Goal: Task Accomplishment & Management: Complete application form

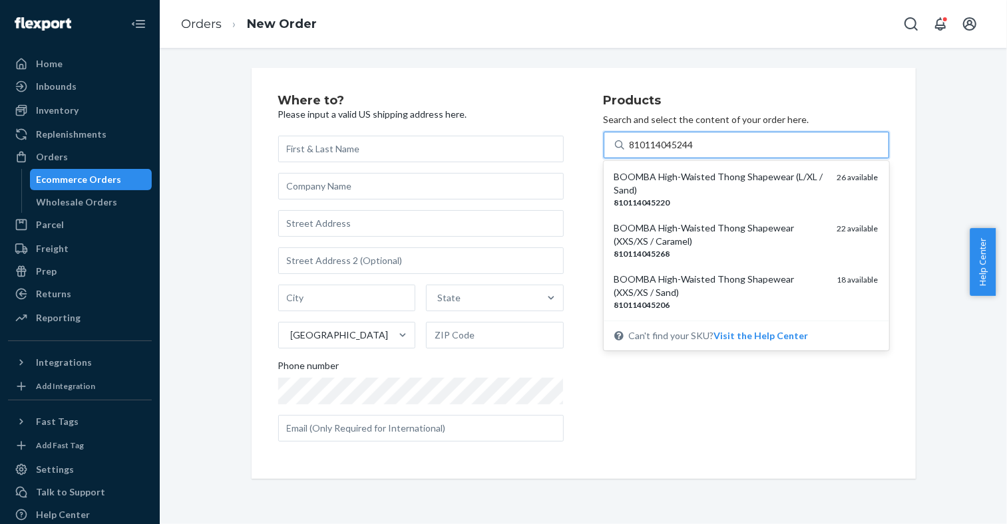
type input "810114045244"
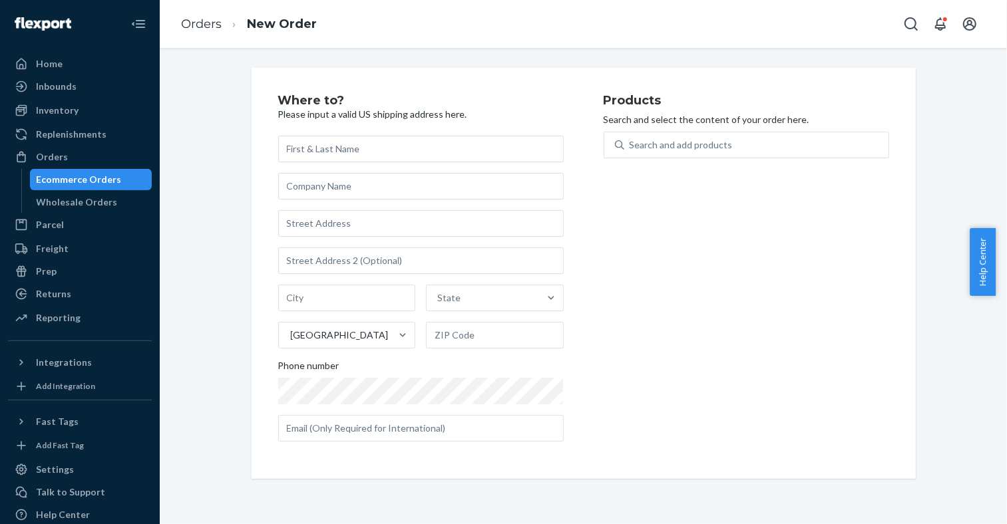
click at [122, 178] on div "Ecommerce Orders" at bounding box center [91, 179] width 120 height 19
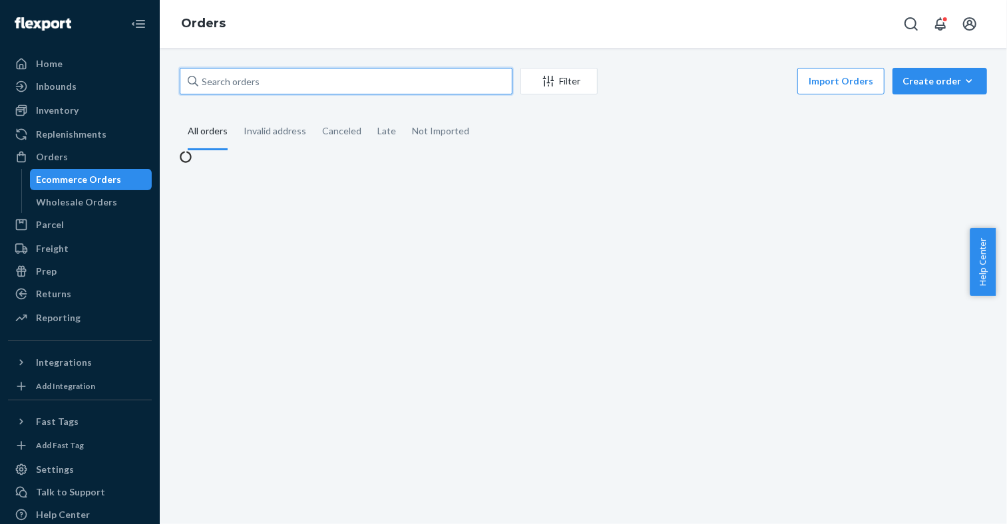
click at [371, 91] on input "text" at bounding box center [346, 81] width 333 height 27
paste input "[PERSON_NAME]"
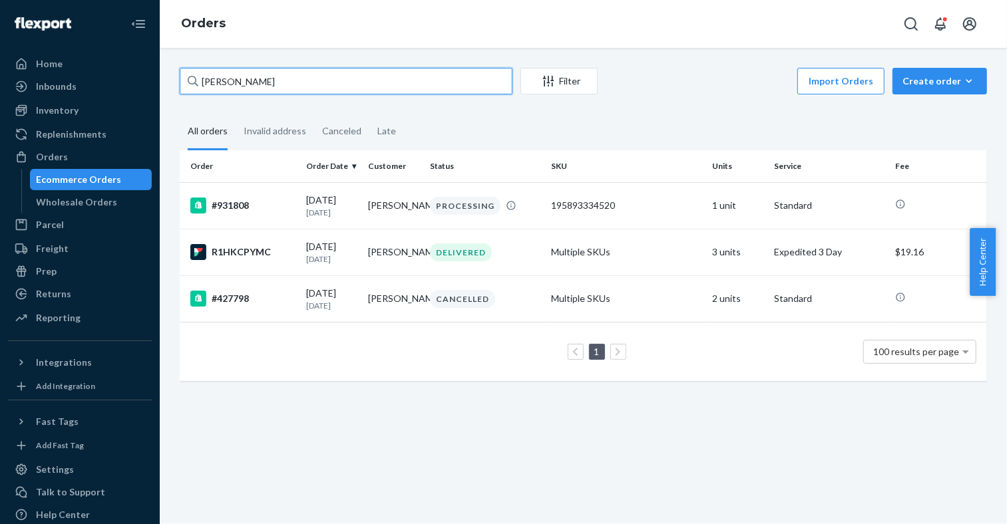
paste input "Laken Mor"
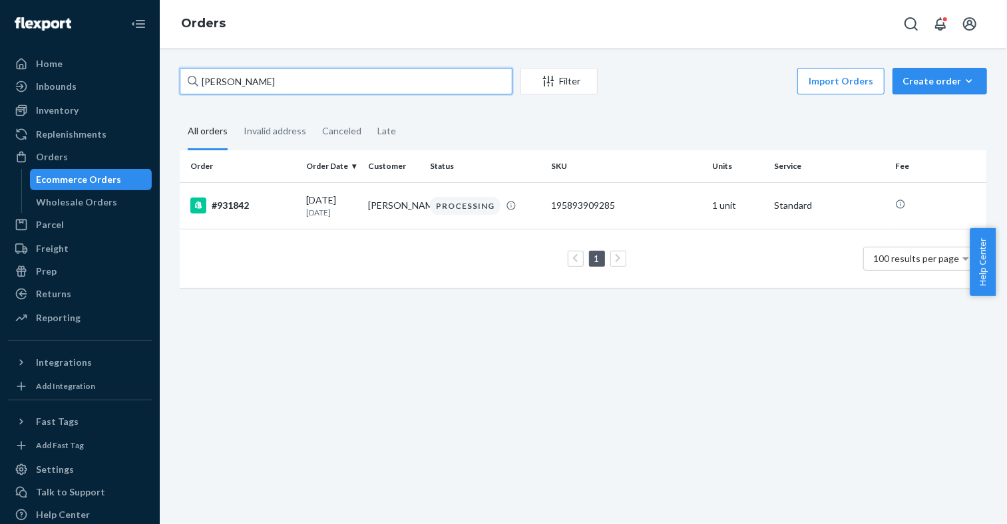
paste input "[PERSON_NAME]"
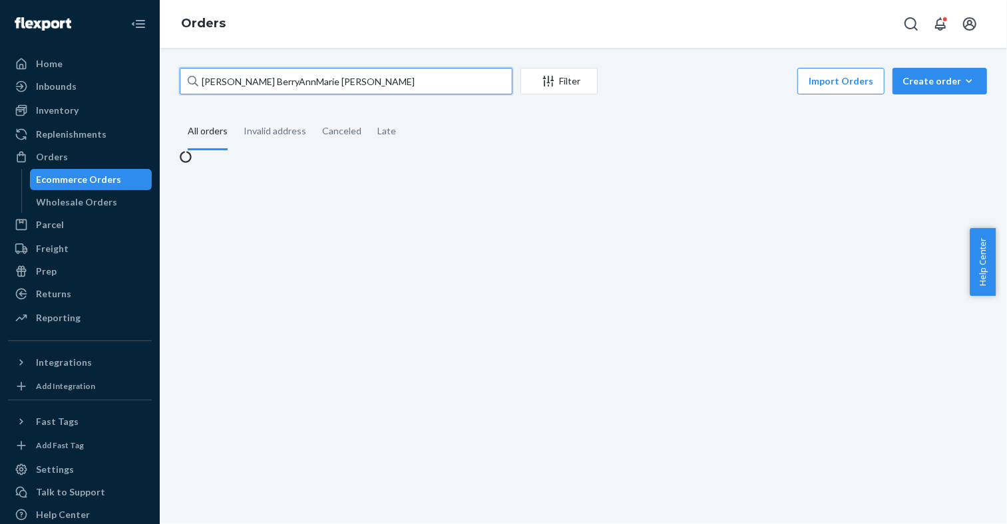
paste input "text"
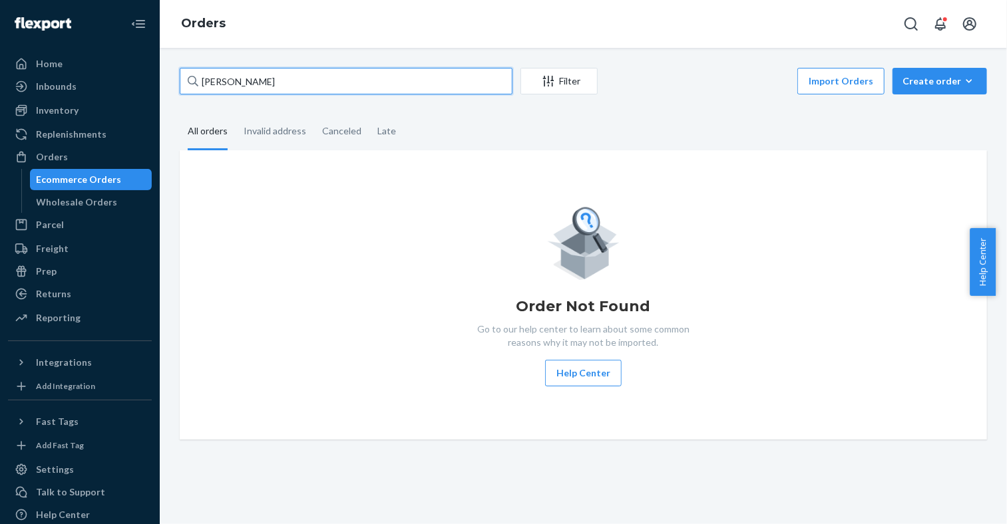
paste input "text"
paste input "931997"
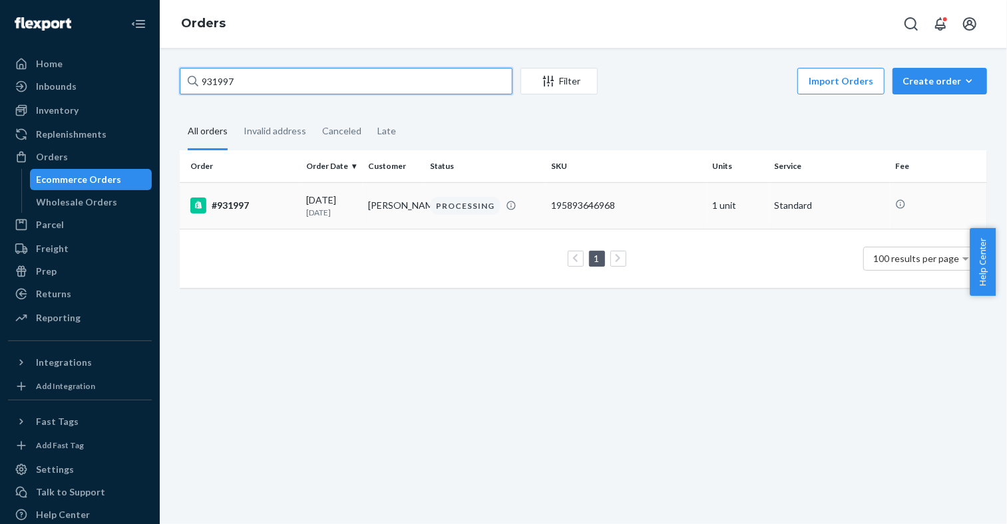
type input "931997"
drag, startPoint x: 408, startPoint y: 214, endPoint x: 366, endPoint y: 199, distance: 44.4
click at [366, 199] on td "[PERSON_NAME]" at bounding box center [394, 205] width 62 height 47
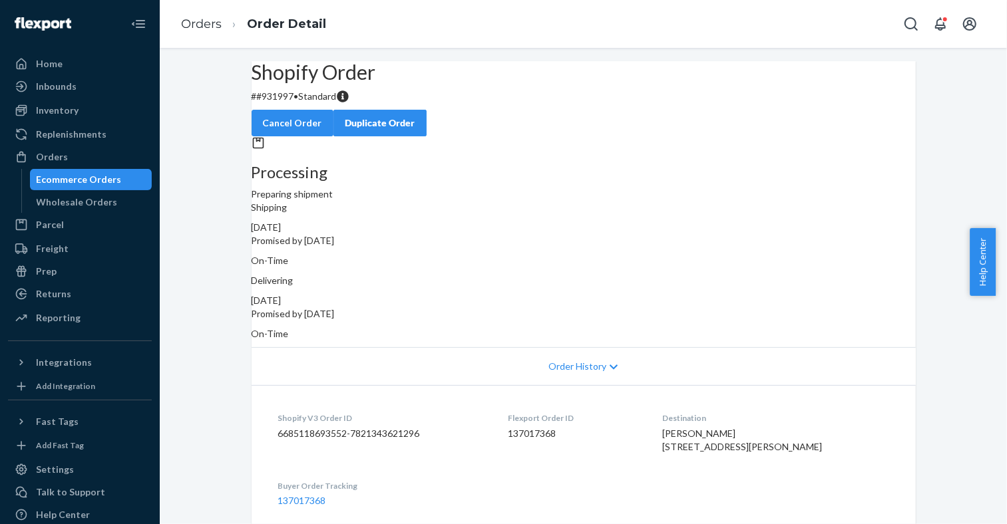
drag, startPoint x: 685, startPoint y: 421, endPoint x: 786, endPoint y: 421, distance: 100.5
click at [786, 421] on dl "Shopify V3 Order ID 6685118693552-7821343621296 Flexport Order ID 137017368 Des…" at bounding box center [584, 459] width 664 height 148
drag, startPoint x: 786, startPoint y: 421, endPoint x: 693, endPoint y: 419, distance: 92.5
click at [693, 420] on dl "Shopify V3 Order ID 6685118693552-7821343621296 Flexport Order ID 137017368 Des…" at bounding box center [584, 459] width 664 height 148
copy span "[PERSON_NAME]"
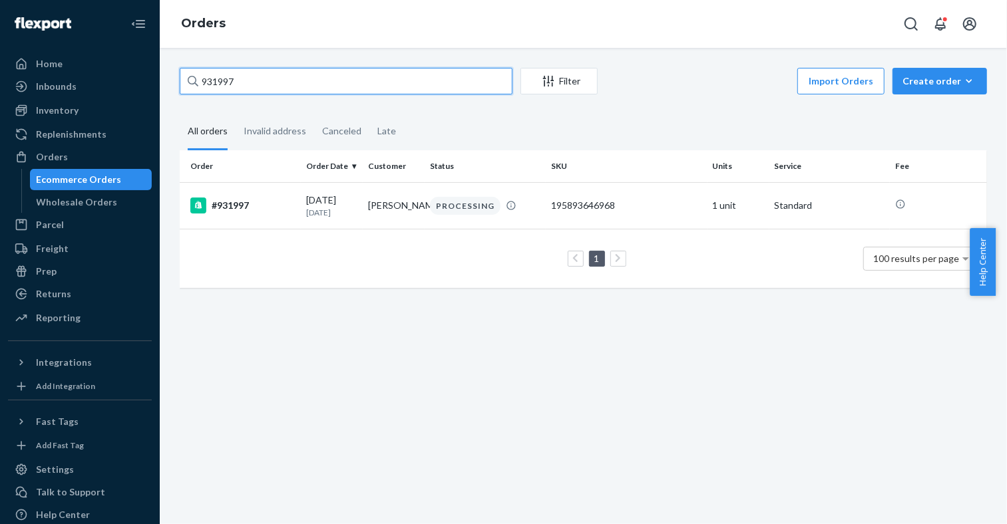
click at [350, 91] on input "931997" at bounding box center [346, 81] width 333 height 27
paste input "[PERSON_NAME]"
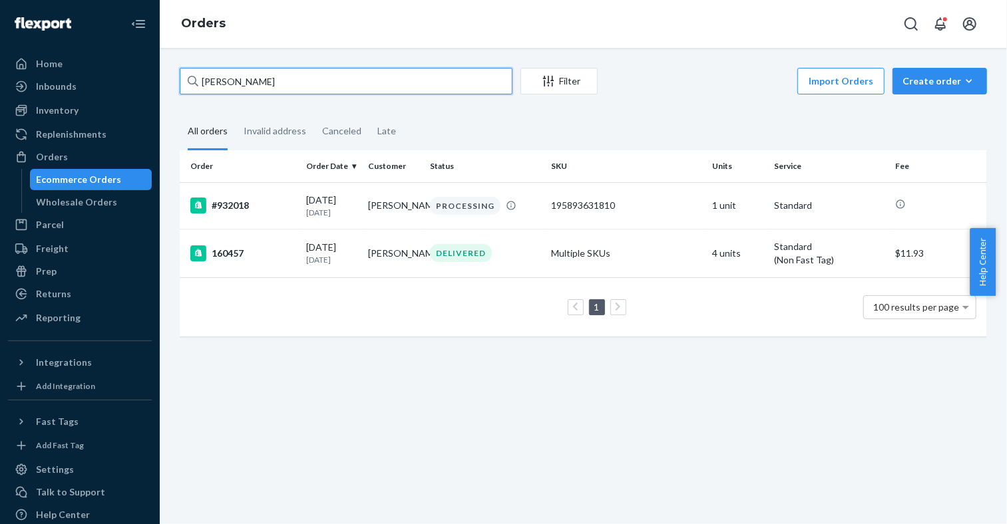
paste input "[PERSON_NAME]"
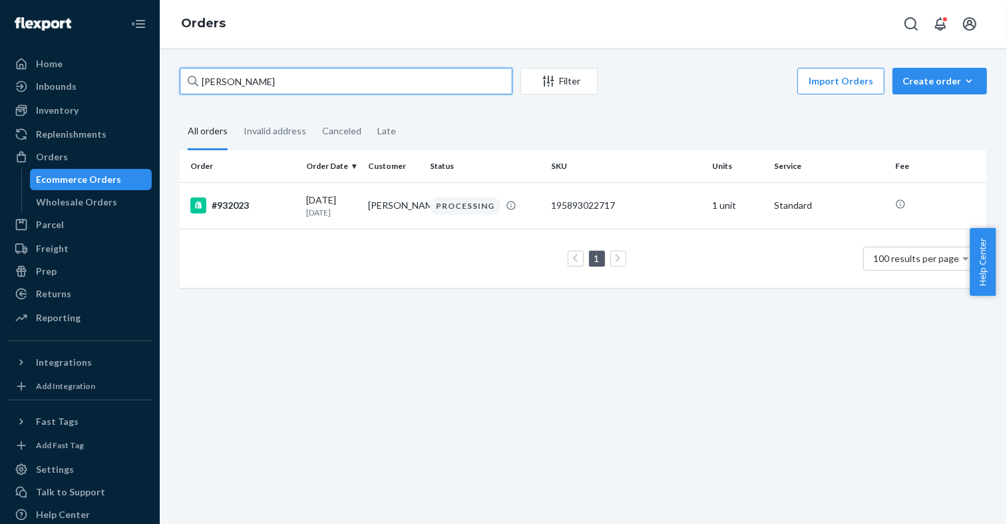
paste input "810114045282"
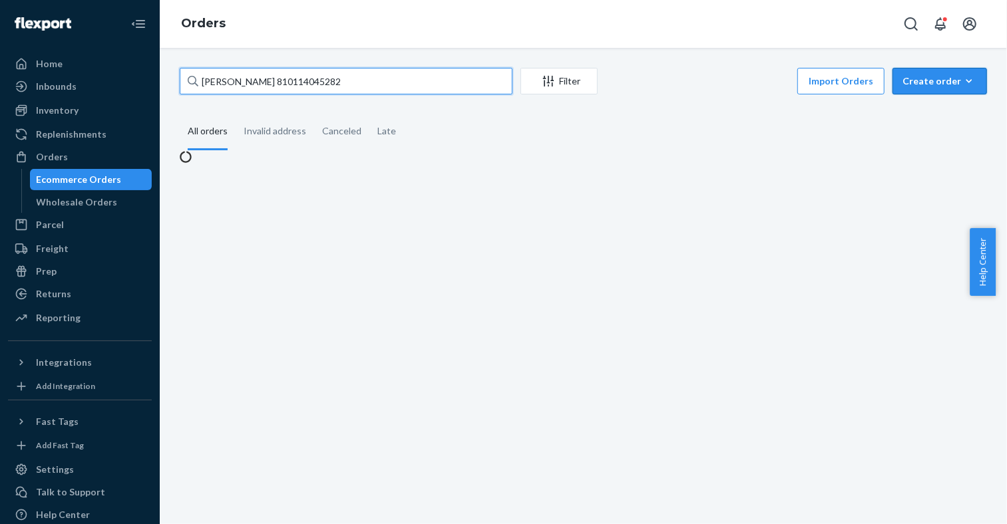
type input "[PERSON_NAME] 810114045282"
click at [966, 91] on button "Create order Ecommerce order Removal order" at bounding box center [939, 81] width 94 height 27
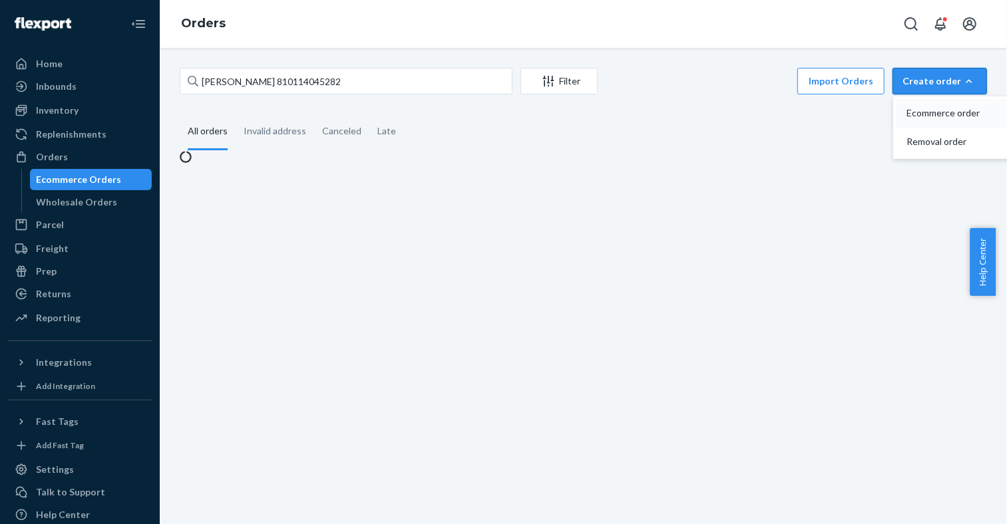
click at [945, 114] on span "Ecommerce order" at bounding box center [947, 112] width 83 height 9
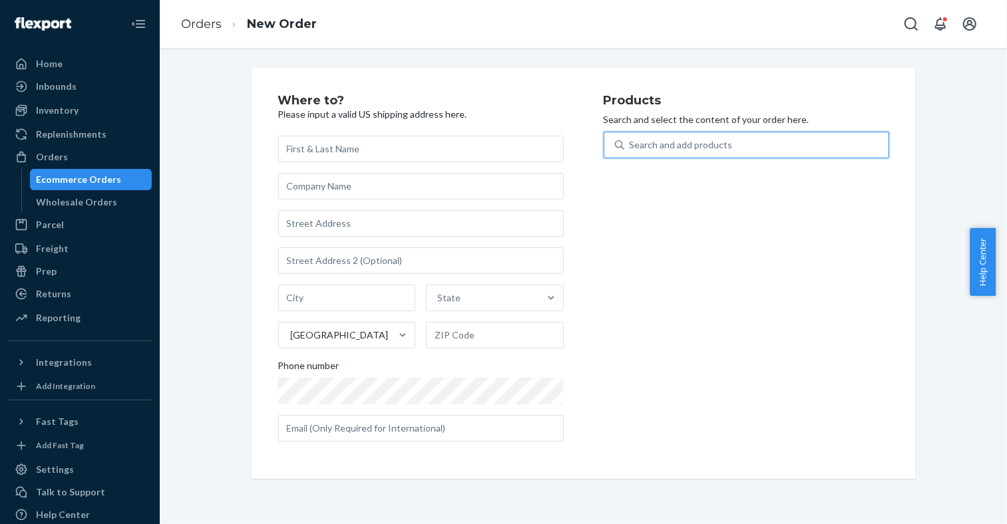
click at [681, 147] on div "Search and add products" at bounding box center [681, 144] width 103 height 13
click at [631, 147] on input "0 results available. Use Up and Down to choose options, press Enter to select t…" at bounding box center [630, 144] width 1 height 13
paste input "810114045282"
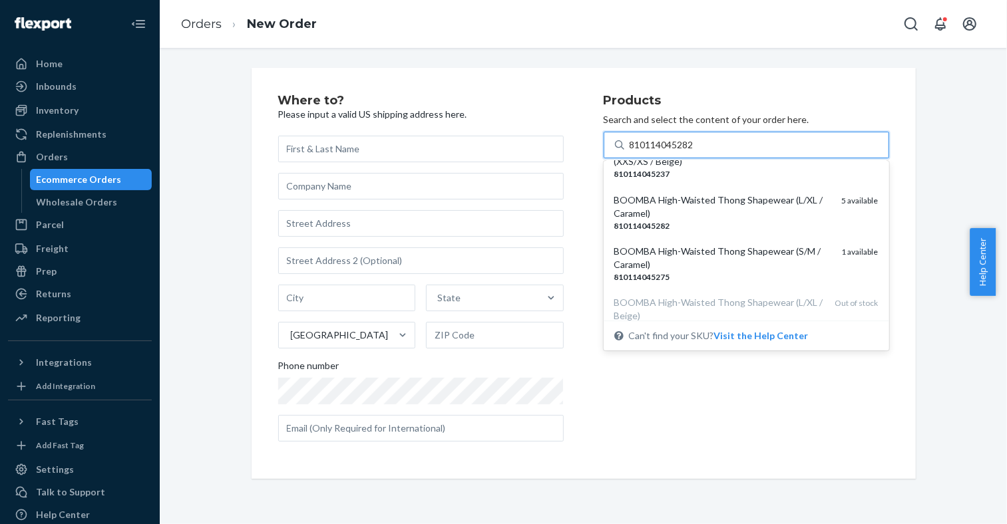
scroll to position [226, 0]
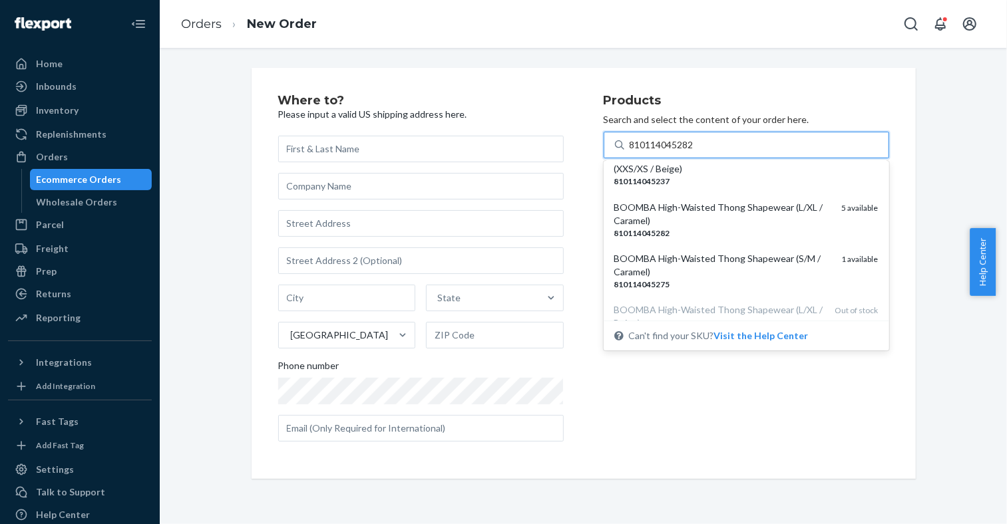
type input "810114045282"
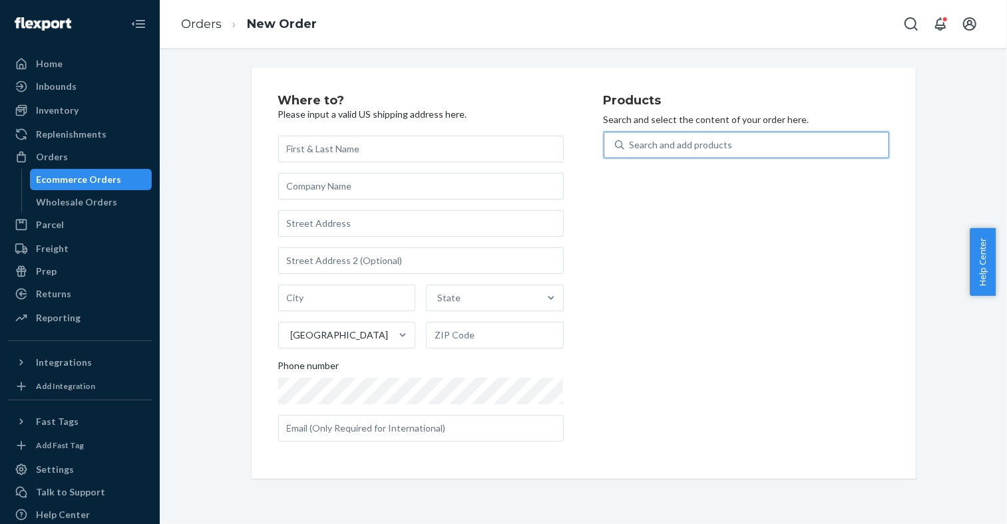
paste input "810114045244"
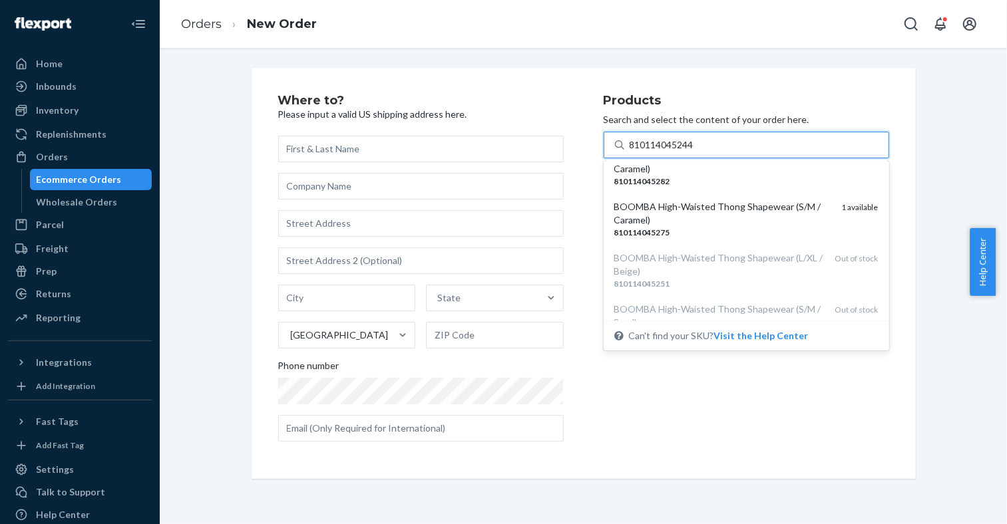
scroll to position [301, 0]
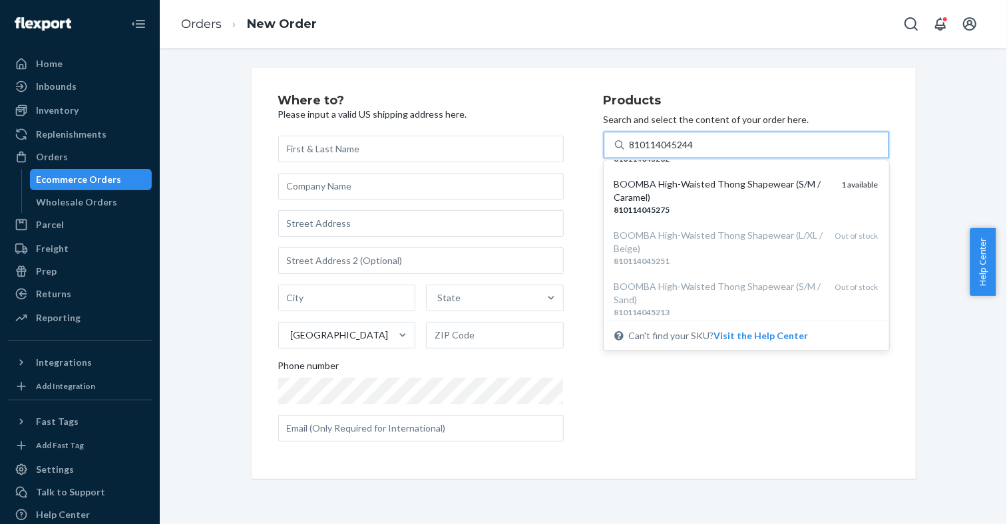
type input "810114045244"
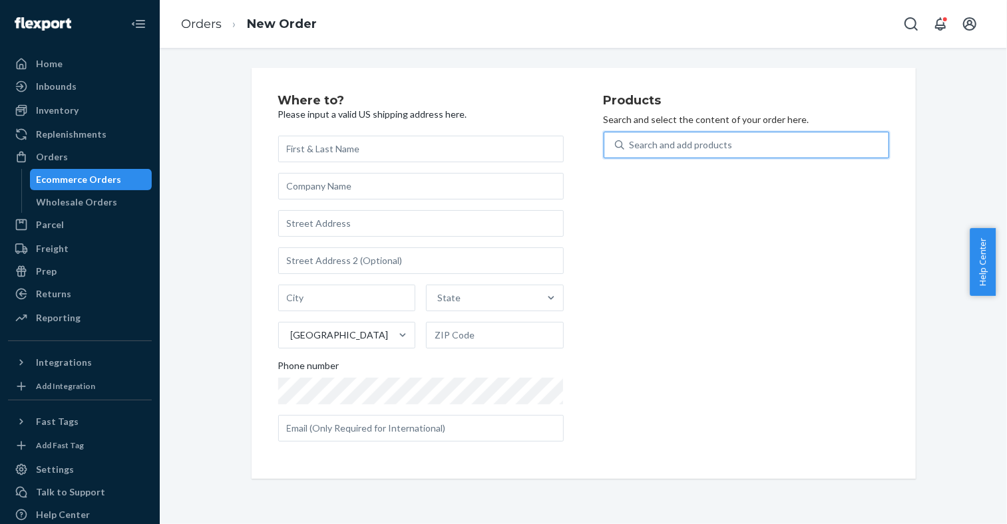
paste input "[PERSON_NAME]"
type input "[PERSON_NAME]"
click at [458, 157] on input "text" at bounding box center [420, 149] width 285 height 27
paste input "[PERSON_NAME]"
type input "[PERSON_NAME]"
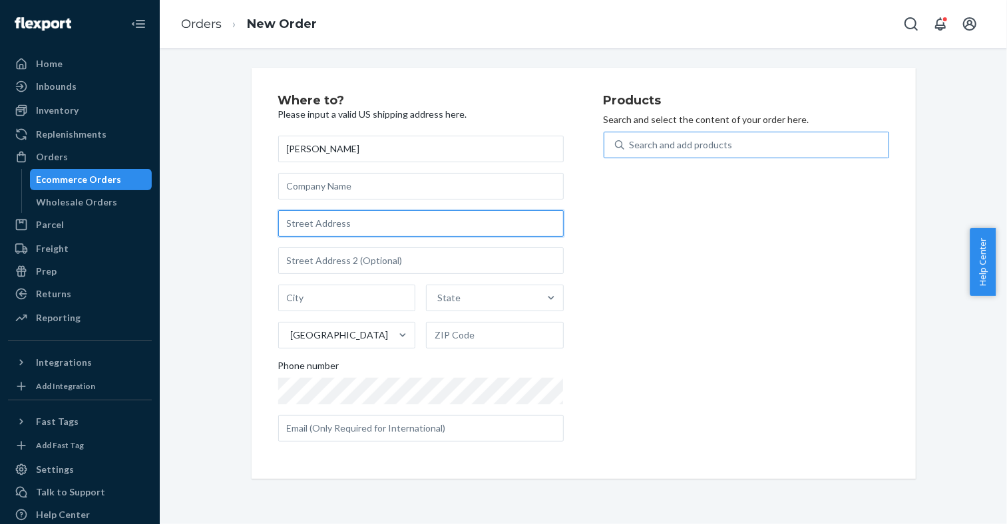
click at [323, 226] on input "text" at bounding box center [420, 223] width 285 height 27
paste input "[STREET_ADDRESS]"
drag, startPoint x: 356, startPoint y: 224, endPoint x: 391, endPoint y: 228, distance: 34.8
click at [391, 228] on input "[STREET_ADDRESS]" at bounding box center [420, 223] width 285 height 27
type input "[STREET_ADDRESS]"
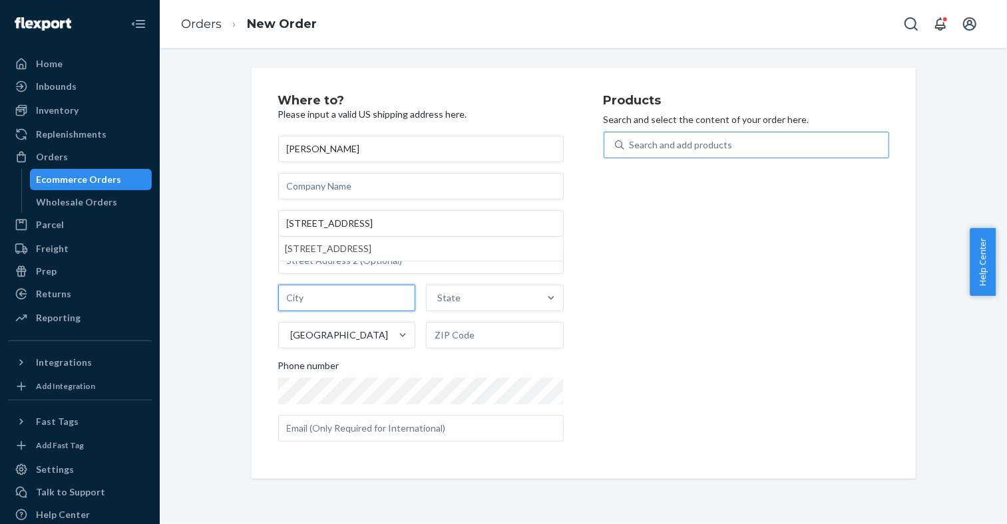
click at [338, 296] on input "text" at bounding box center [347, 298] width 138 height 27
paste input "[GEOGRAPHIC_DATA]"
type input "[GEOGRAPHIC_DATA]"
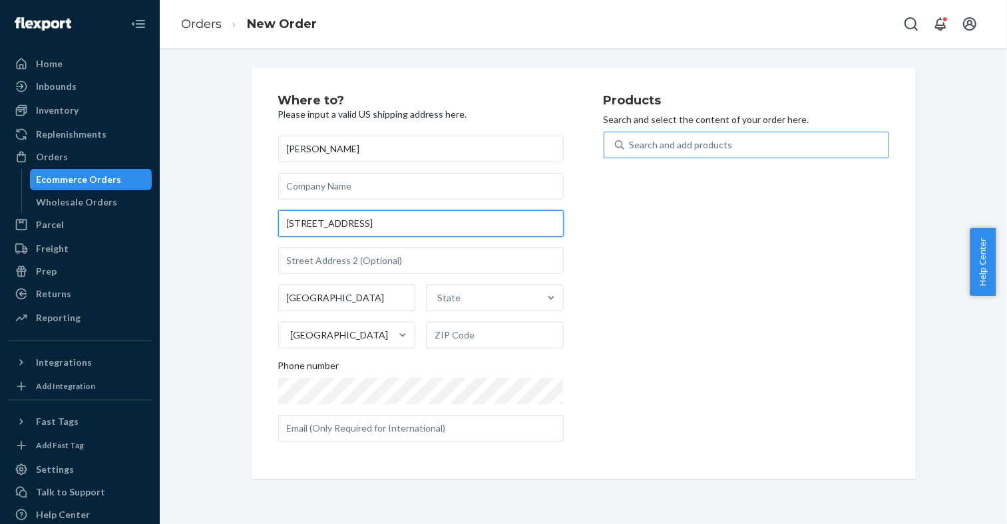
click at [385, 230] on input "[STREET_ADDRESS]" at bounding box center [420, 223] width 285 height 27
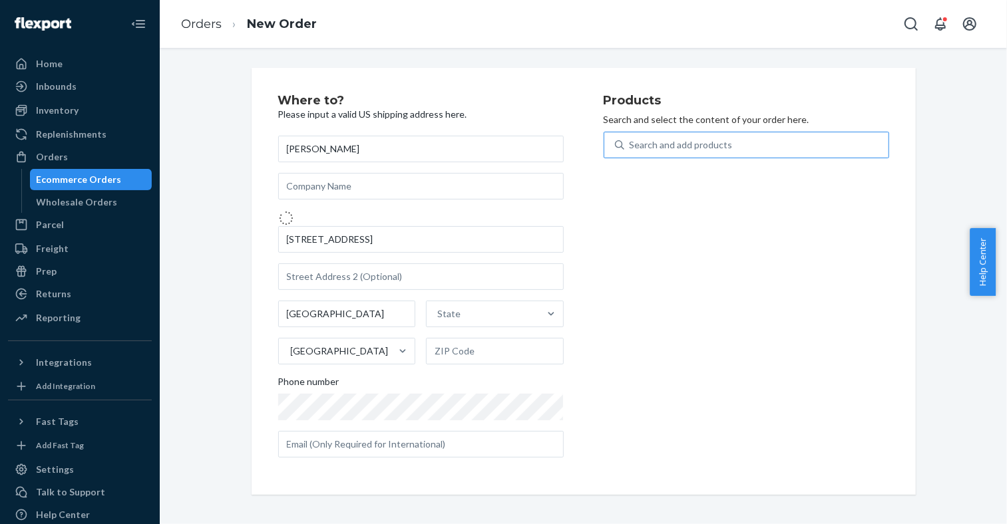
type input "St Laurent Wy"
type input "Five Forks"
type input "29681"
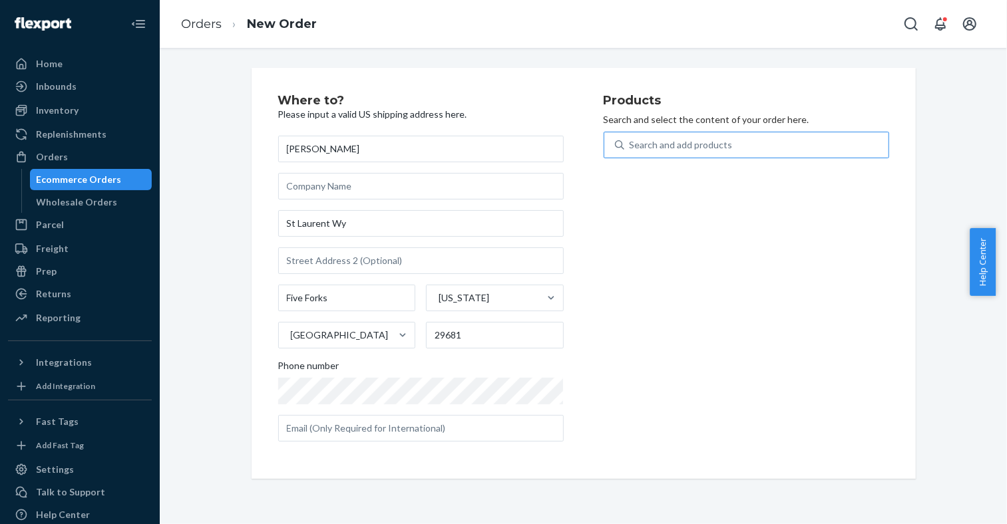
click at [89, 175] on div "Ecommerce Orders" at bounding box center [79, 179] width 85 height 13
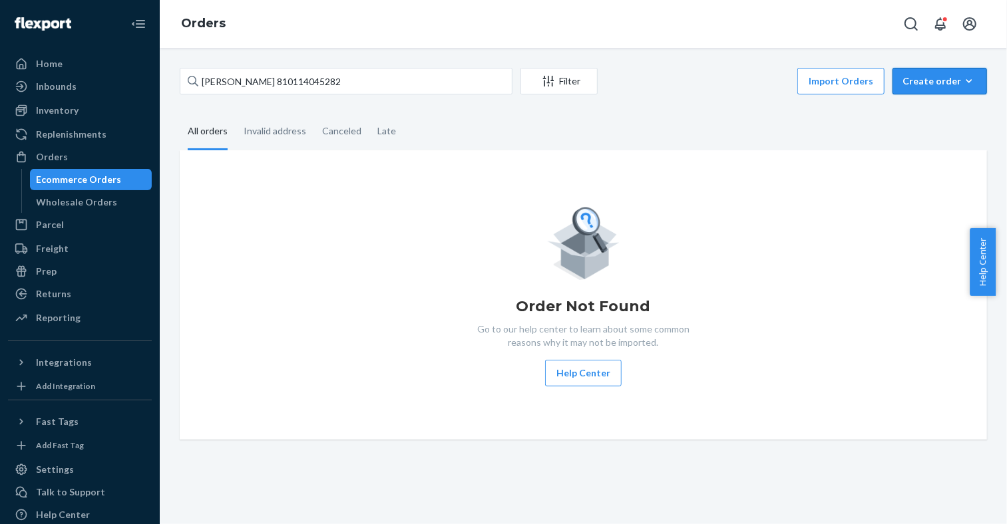
click at [944, 89] on button "Create order Ecommerce order Removal order" at bounding box center [939, 81] width 94 height 27
click at [932, 111] on span "Ecommerce order" at bounding box center [947, 112] width 83 height 9
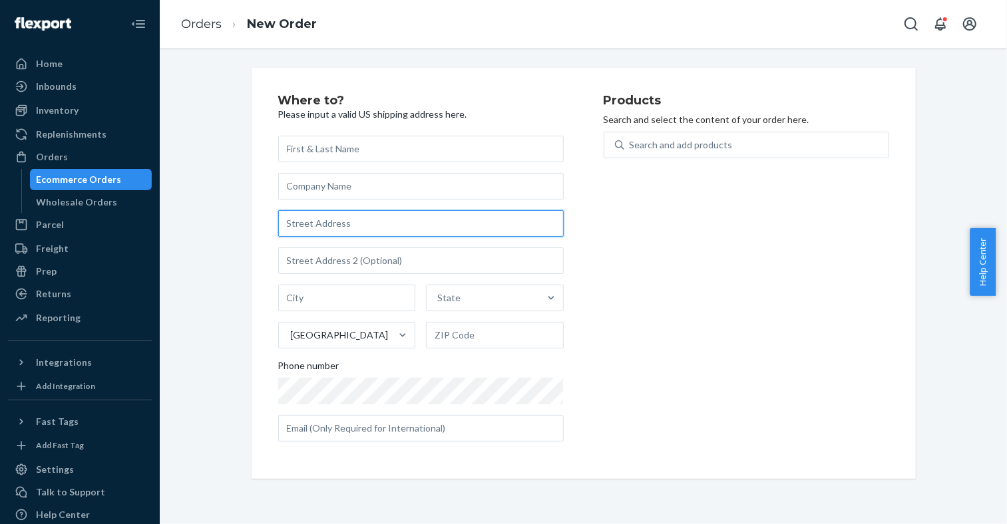
click at [319, 232] on input "text" at bounding box center [420, 223] width 285 height 27
paste input "[STREET_ADDRESS]"
click at [426, 222] on input "[STREET_ADDRESS]" at bounding box center [420, 223] width 285 height 27
type input "[STREET_ADDRESS]"
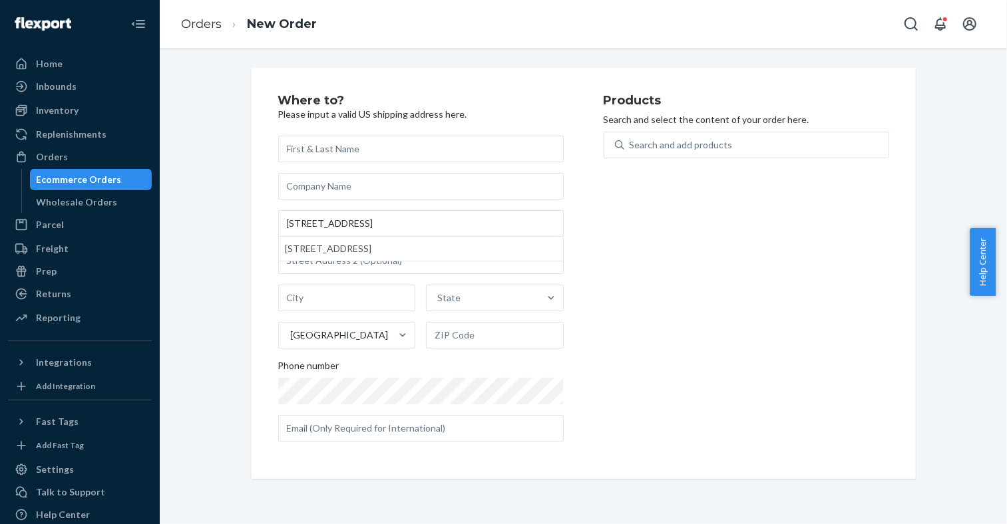
click at [636, 258] on div "Products Search and select the content of your order here. Search and add produ…" at bounding box center [746, 273] width 285 height 358
click at [523, 341] on input "text" at bounding box center [495, 335] width 138 height 27
paste input "29715"
type input "29715"
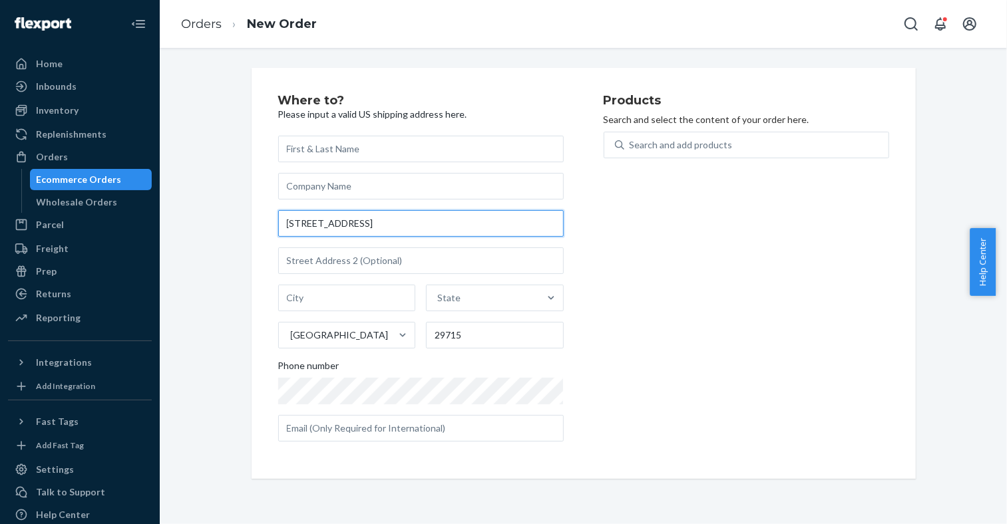
click at [398, 225] on input "[STREET_ADDRESS]" at bounding box center [420, 223] width 285 height 27
type input "[STREET_ADDRESS]"
click at [642, 252] on div "Products Search and select the content of your order here. Search and add produ…" at bounding box center [746, 273] width 285 height 358
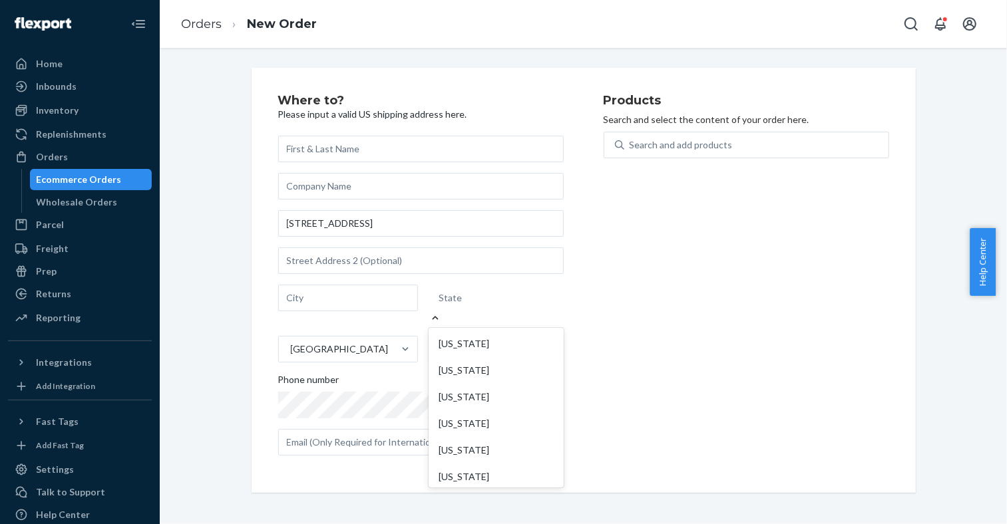
click at [518, 299] on div "State" at bounding box center [496, 298] width 135 height 27
click at [441, 299] on input "option [US_STATE] focused, 1 of 59. 59 results available. Use Up and Down to ch…" at bounding box center [439, 297] width 1 height 13
paste input "SC"
type input "SC"
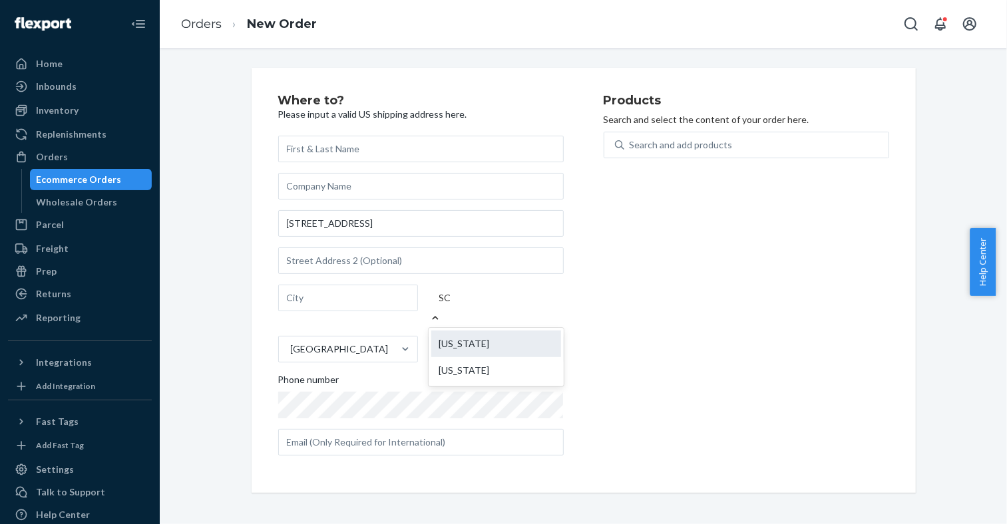
click at [508, 331] on div "[US_STATE]" at bounding box center [496, 344] width 130 height 27
click at [452, 305] on input "SC" at bounding box center [445, 297] width 13 height 13
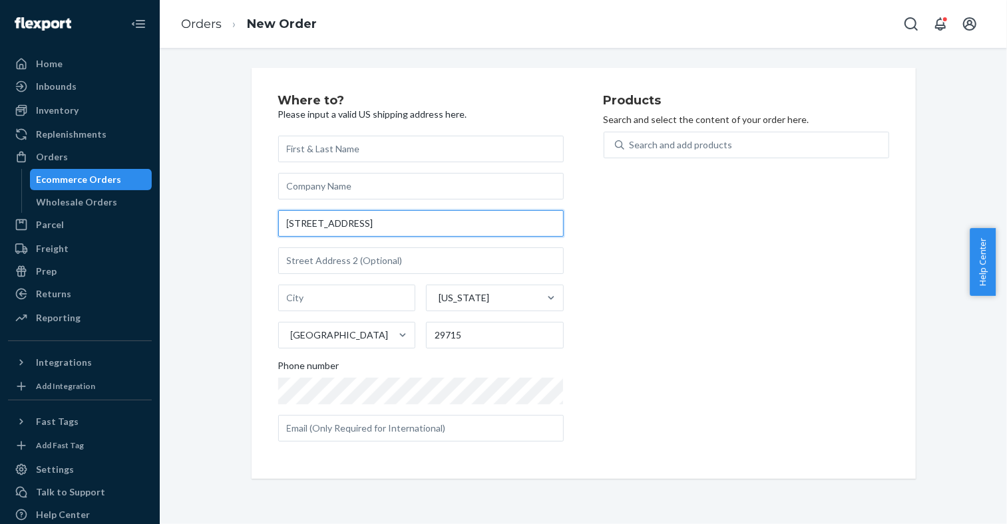
drag, startPoint x: 356, startPoint y: 226, endPoint x: 431, endPoint y: 227, distance: 75.2
click at [431, 227] on input "[STREET_ADDRESS]" at bounding box center [420, 223] width 285 height 27
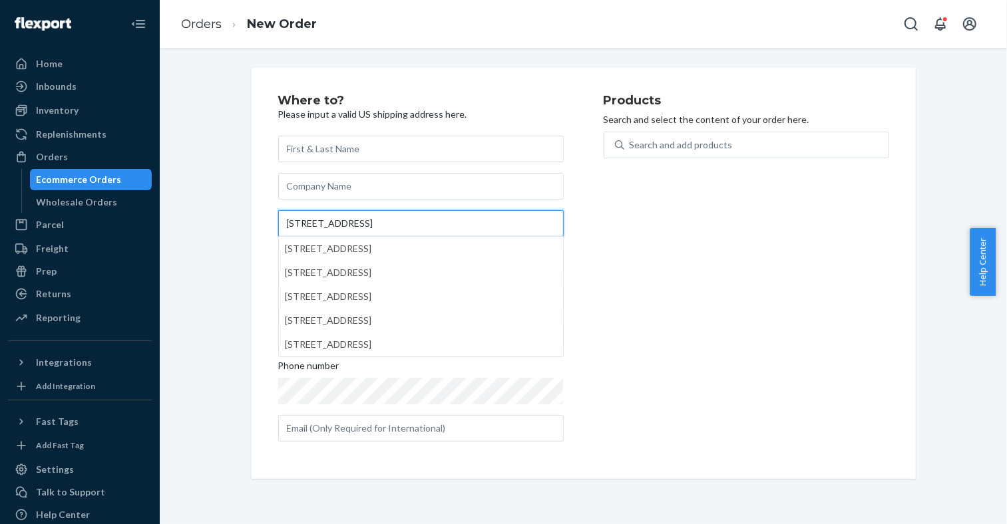
type input "[STREET_ADDRESS]"
click at [654, 260] on div "Products Search and select the content of your order here. Search and add produ…" at bounding box center [746, 273] width 285 height 358
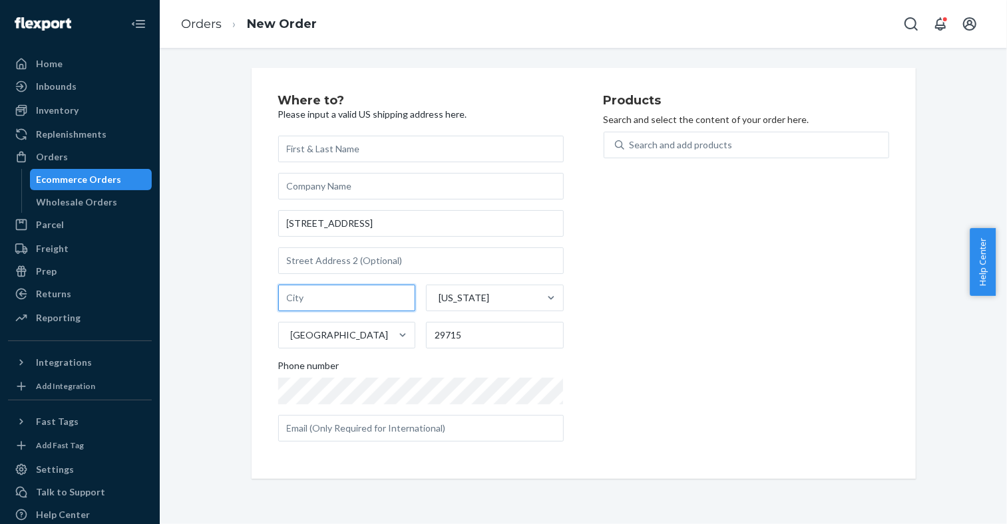
click at [377, 304] on input "text" at bounding box center [347, 298] width 138 height 27
paste input "[GEOGRAPHIC_DATA]"
type input "[GEOGRAPHIC_DATA]"
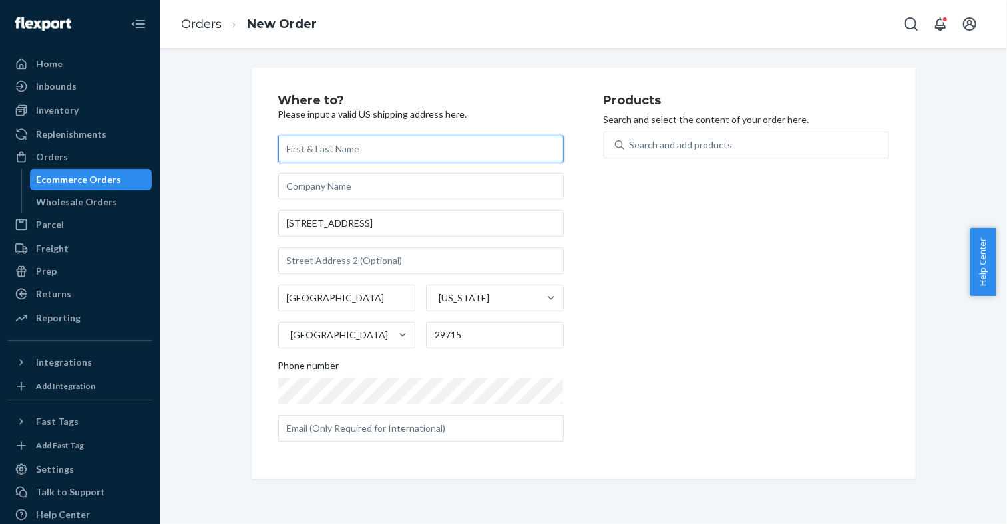
click at [316, 155] on input "text" at bounding box center [420, 149] width 285 height 27
paste input "[PERSON_NAME]"
type input "[PERSON_NAME]"
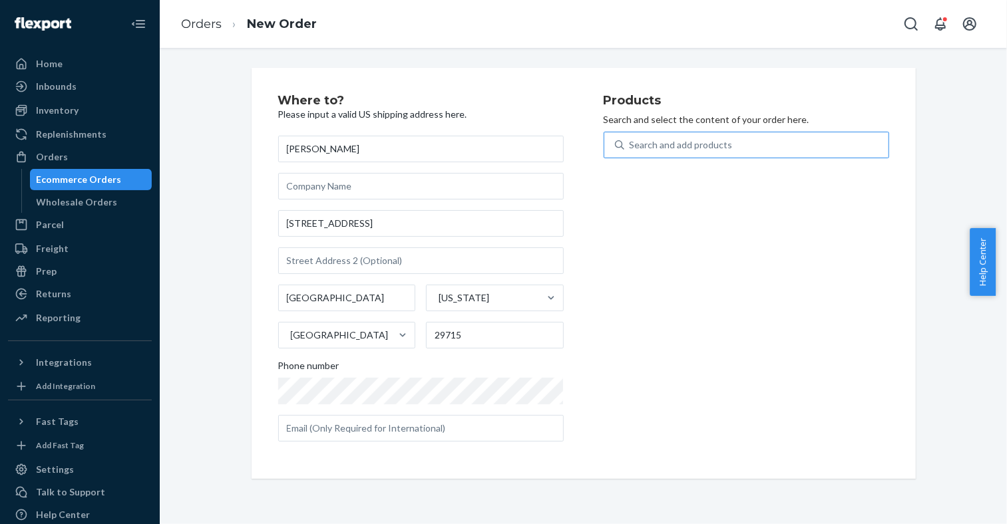
click at [689, 142] on div "Search and add products" at bounding box center [681, 144] width 103 height 13
click at [631, 142] on input "Search and add products" at bounding box center [630, 144] width 1 height 13
click at [689, 142] on div "Search and add products" at bounding box center [681, 144] width 103 height 13
click at [631, 142] on input "0 results available. Use Up and Down to choose options, press Enter to select t…" at bounding box center [630, 144] width 1 height 13
paste input "810114041789"
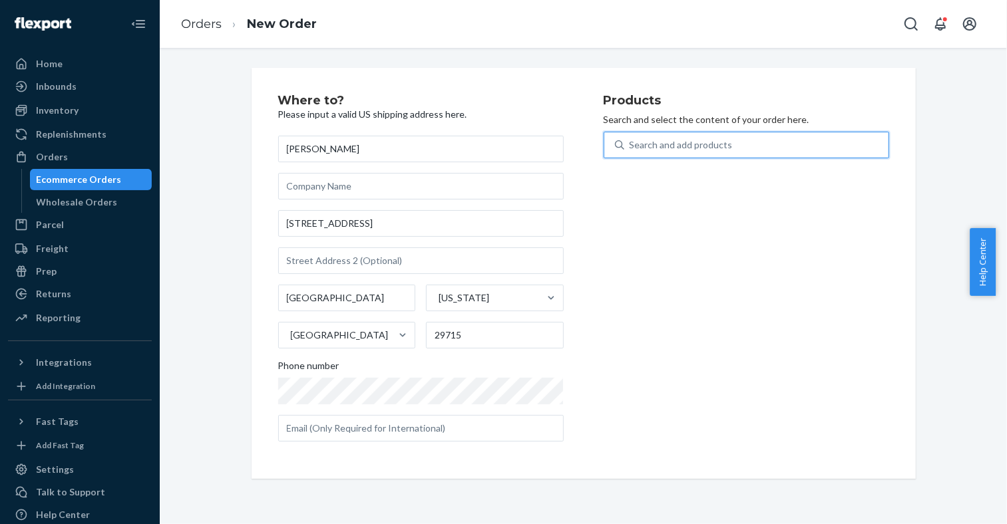
type input "810114041789"
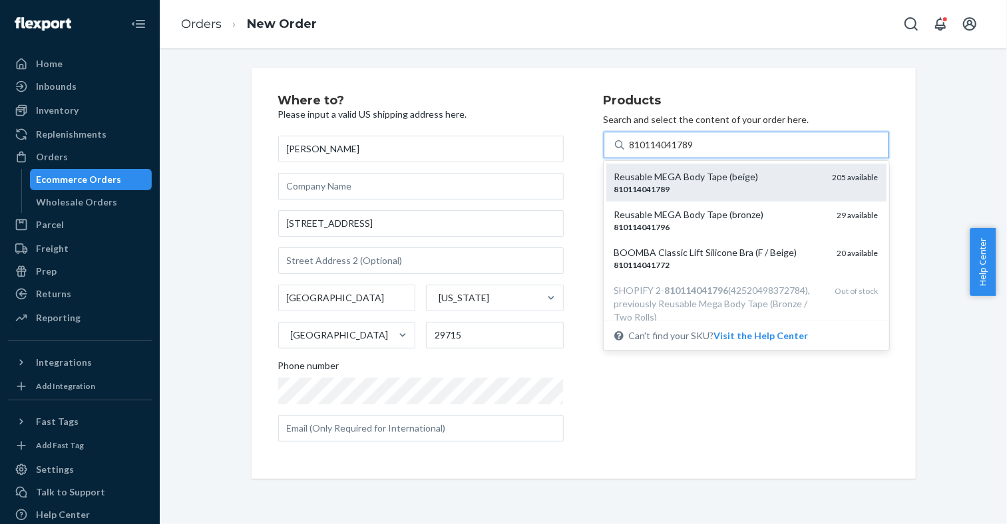
click at [705, 187] on div "810114041789" at bounding box center [718, 189] width 208 height 11
click at [695, 152] on input "810114041789" at bounding box center [663, 144] width 66 height 13
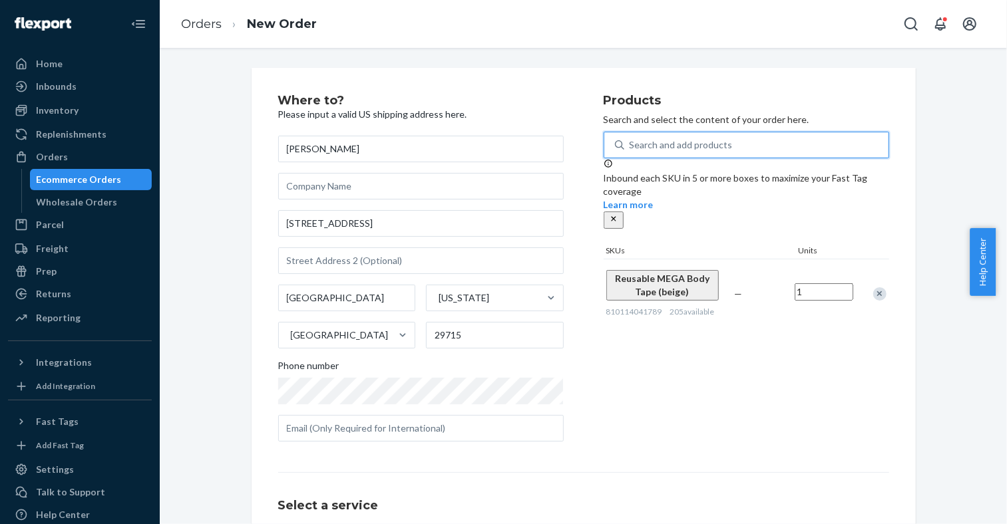
click at [873, 287] on div "Remove Item" at bounding box center [879, 293] width 13 height 13
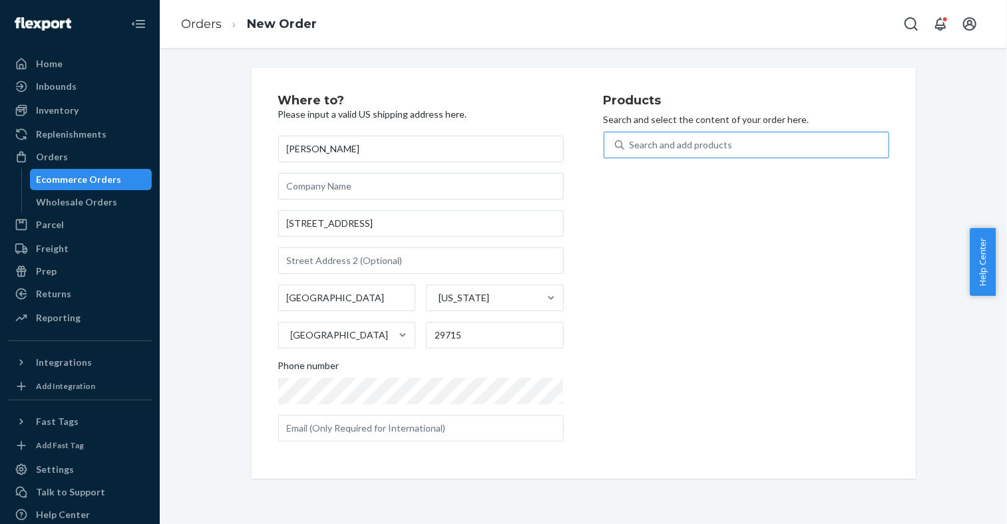
click at [747, 151] on div "Search and add products" at bounding box center [756, 145] width 264 height 24
click at [631, 151] on input "Search and add products" at bounding box center [630, 144] width 1 height 13
paste input "810114041789"
type input "810114041789"
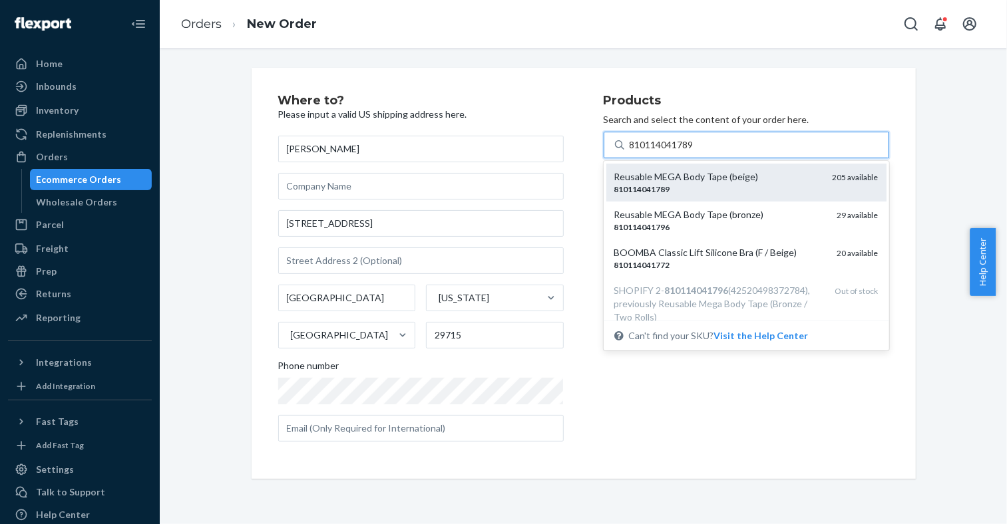
click at [734, 181] on div "Reusable MEGA Body Tape (beige)" at bounding box center [718, 176] width 208 height 13
click at [695, 152] on input "810114041789" at bounding box center [663, 144] width 66 height 13
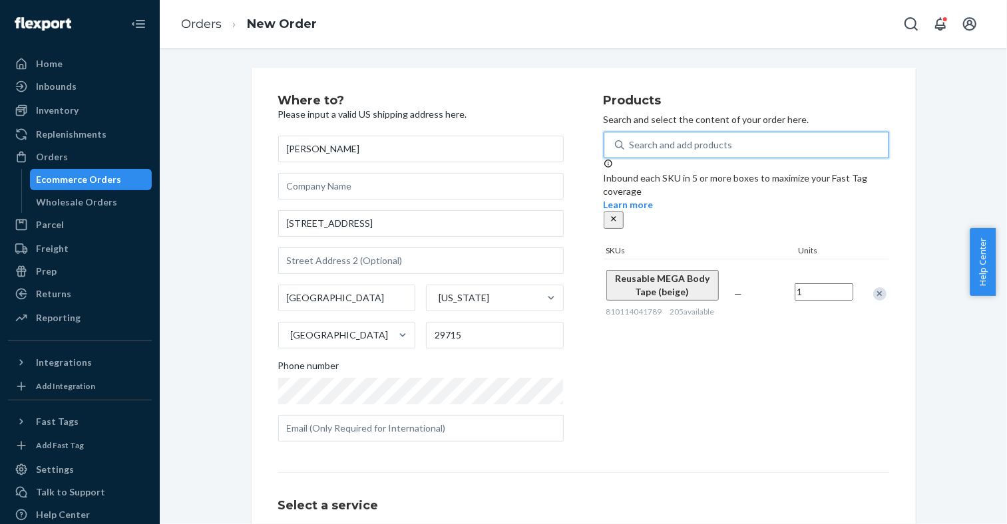
click at [819, 283] on input "1" at bounding box center [824, 291] width 59 height 17
click at [819, 283] on input "20" at bounding box center [824, 291] width 59 height 17
type input "2"
click at [947, 142] on div "Where to? Please input a valid US shipping address here. Lexi [PERSON_NAME] [ST…" at bounding box center [583, 364] width 827 height 592
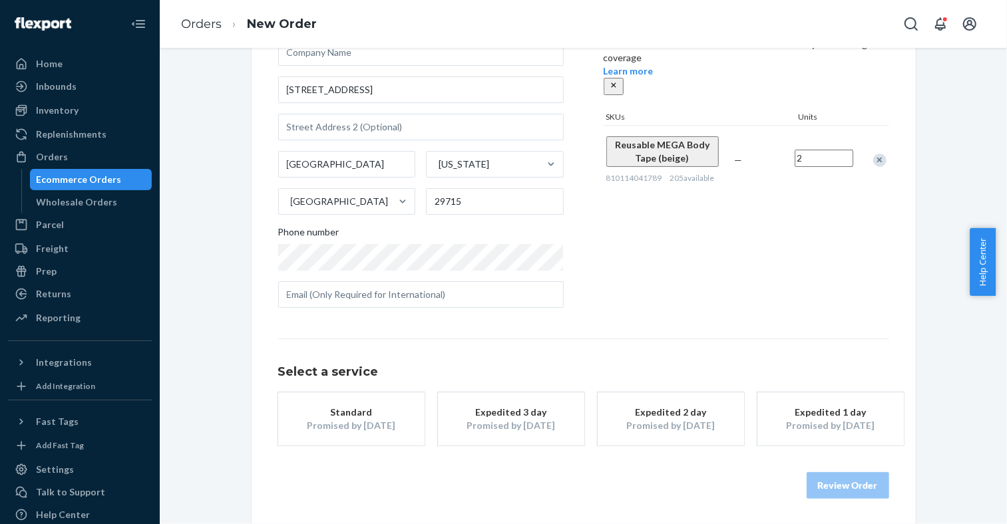
click at [347, 407] on div "Standard" at bounding box center [351, 412] width 106 height 13
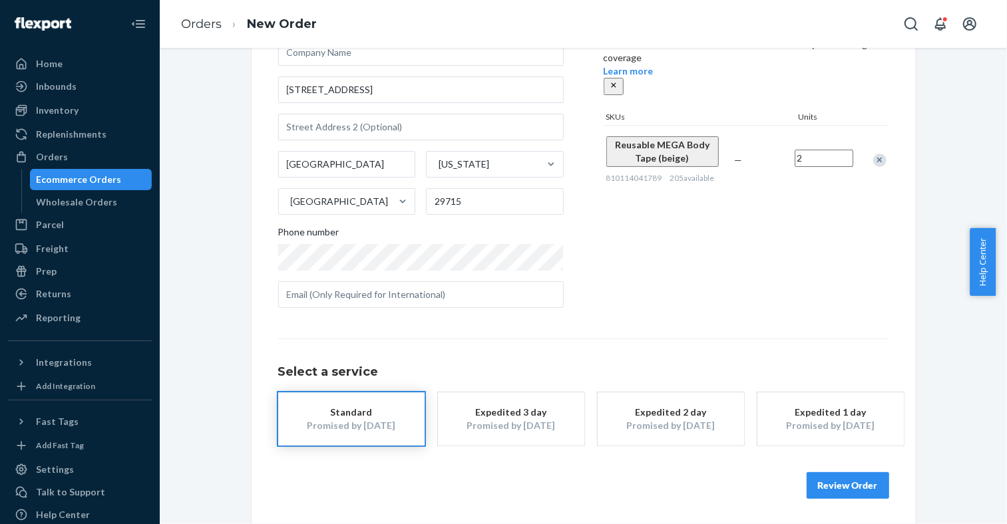
click at [533, 408] on div "Expedited 3 day" at bounding box center [511, 412] width 106 height 13
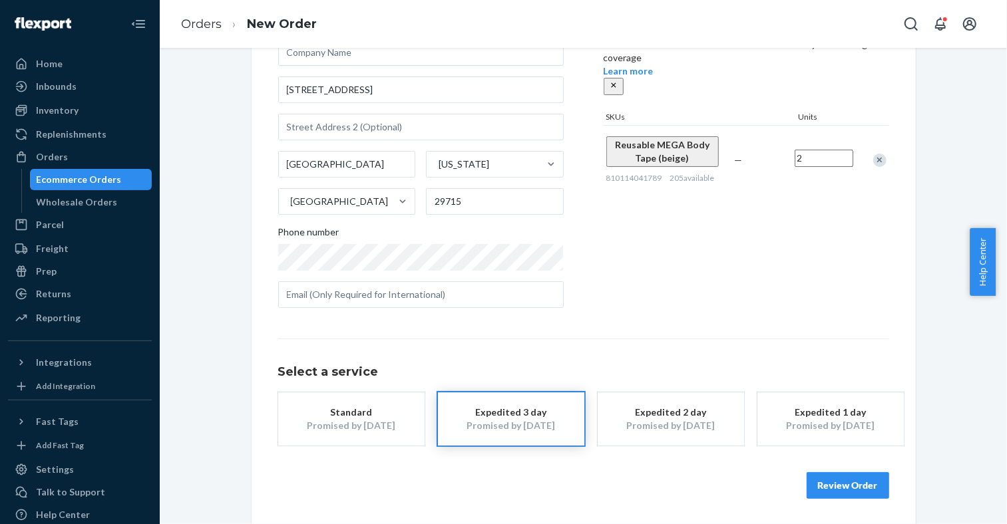
click at [649, 419] on div "Promised by [DATE]" at bounding box center [671, 425] width 106 height 13
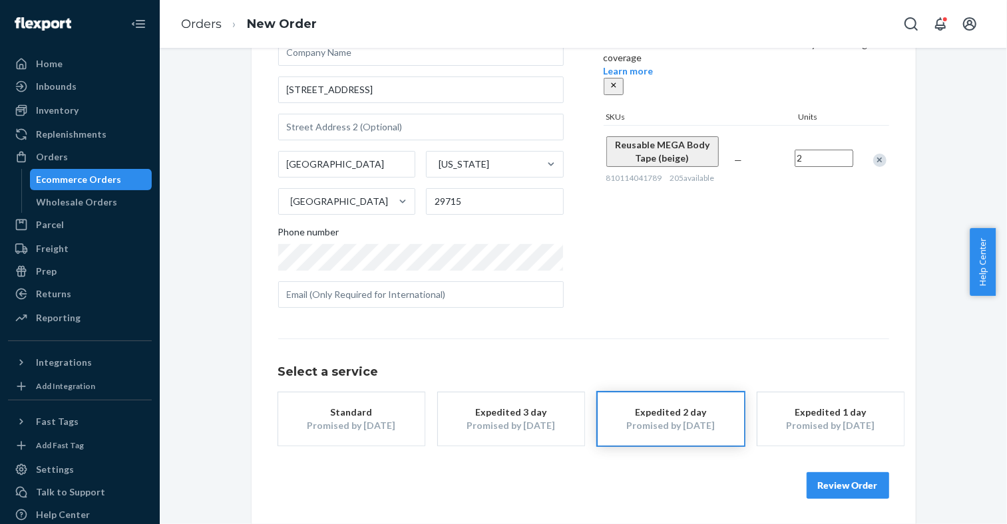
click at [847, 484] on button "Review Order" at bounding box center [848, 485] width 83 height 27
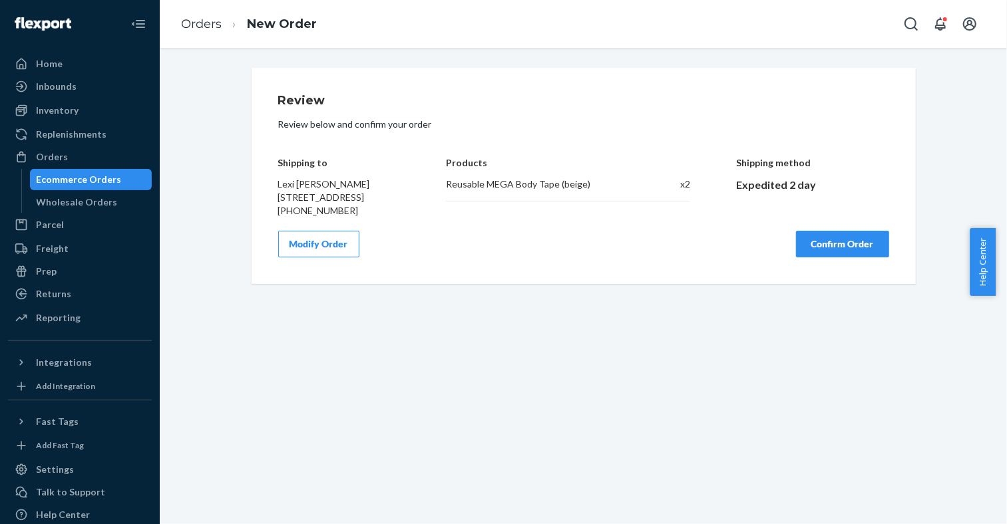
scroll to position [0, 0]
click at [840, 258] on button "Confirm Order" at bounding box center [842, 244] width 93 height 27
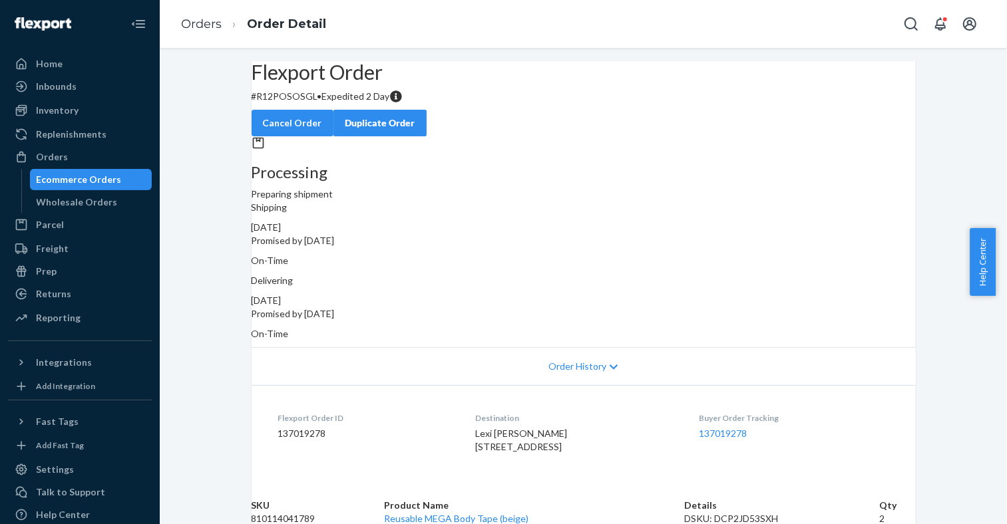
scroll to position [74, 0]
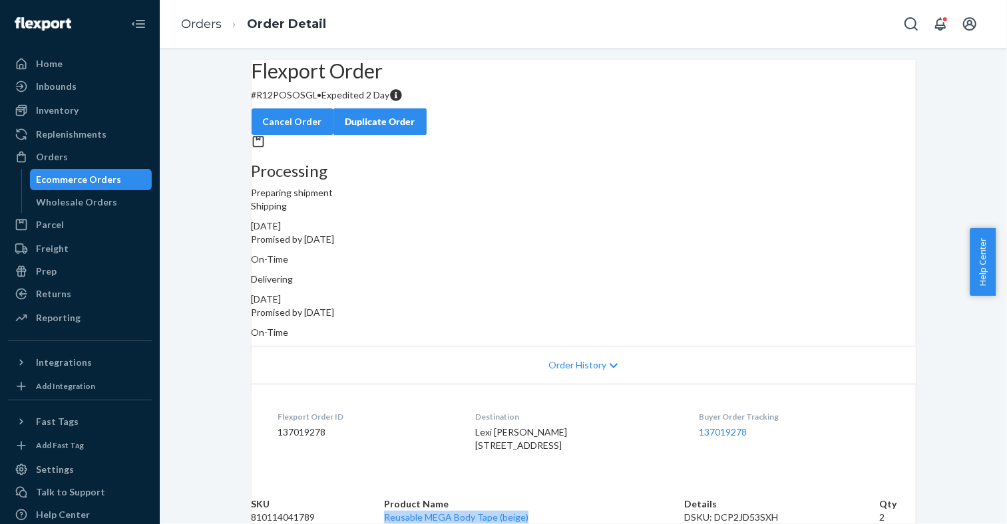
drag, startPoint x: 415, startPoint y: 490, endPoint x: 592, endPoint y: 490, distance: 176.3
click at [592, 511] on td "Reusable MEGA Body Tape (beige)" at bounding box center [534, 517] width 300 height 13
copy link "Reusable MEGA Body Tape (beige)"
click at [78, 171] on div "Ecommerce Orders" at bounding box center [91, 179] width 120 height 19
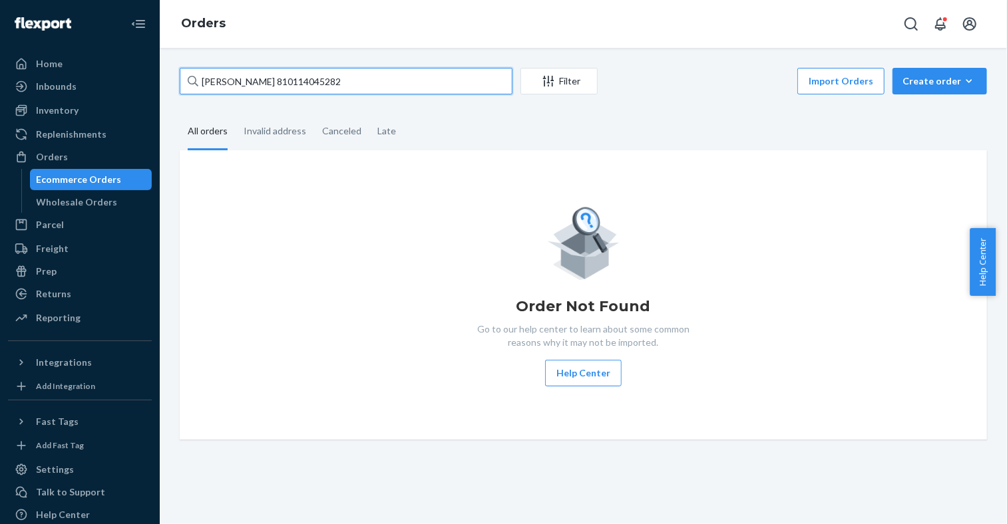
click at [272, 81] on input "[PERSON_NAME] 810114045282" at bounding box center [346, 81] width 333 height 27
paste input "[PERSON_NAME]"
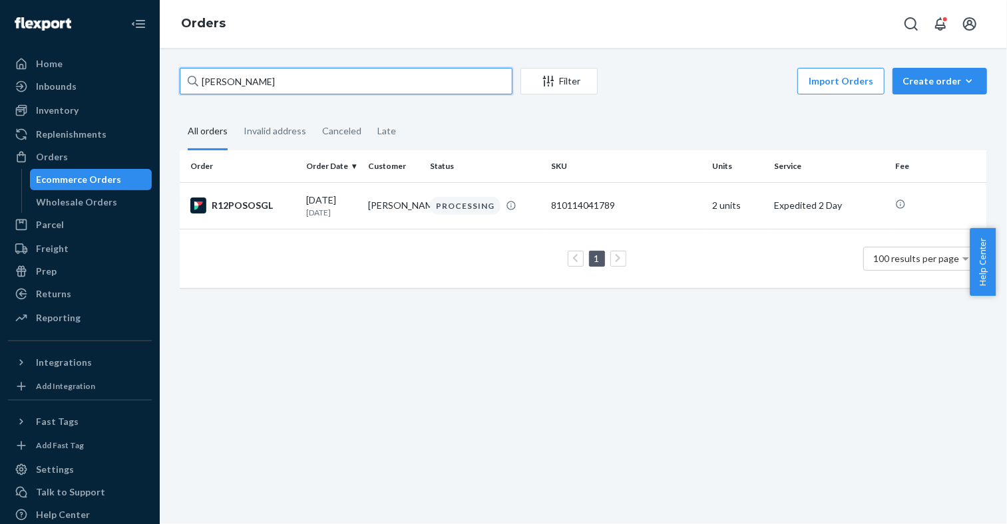
type input "[PERSON_NAME]"
